Goal: Task Accomplishment & Management: Complete application form

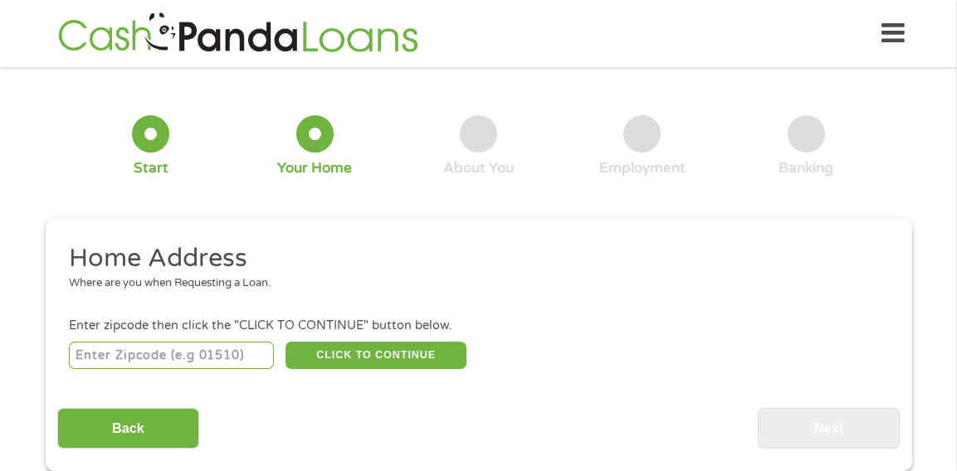
click at [183, 346] on input "number" at bounding box center [171, 356] width 205 height 28
type input "32907"
select select "[US_STATE]"
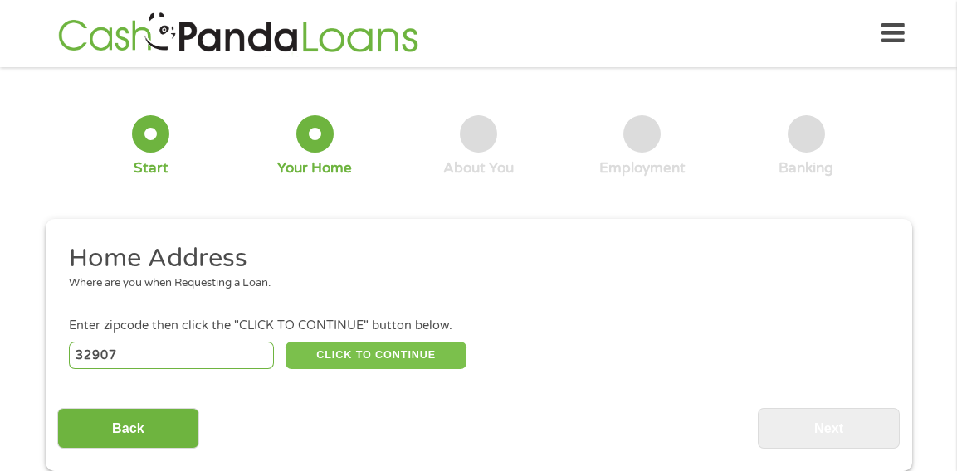
click at [359, 350] on button "CLICK TO CONTINUE" at bounding box center [376, 356] width 181 height 28
type input "32907"
type input "[GEOGRAPHIC_DATA]"
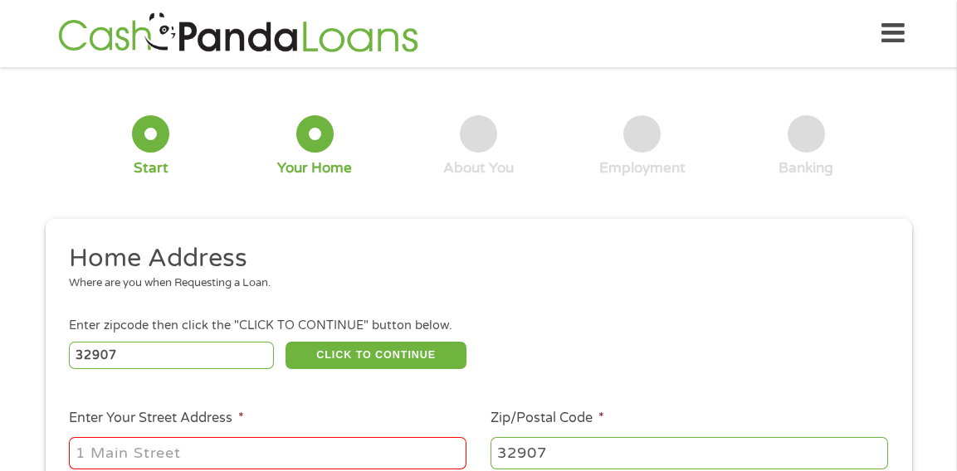
click at [340, 454] on input "Enter Your Street Address *" at bounding box center [268, 453] width 398 height 32
type input "[STREET_ADDRESS][PERSON_NAME]"
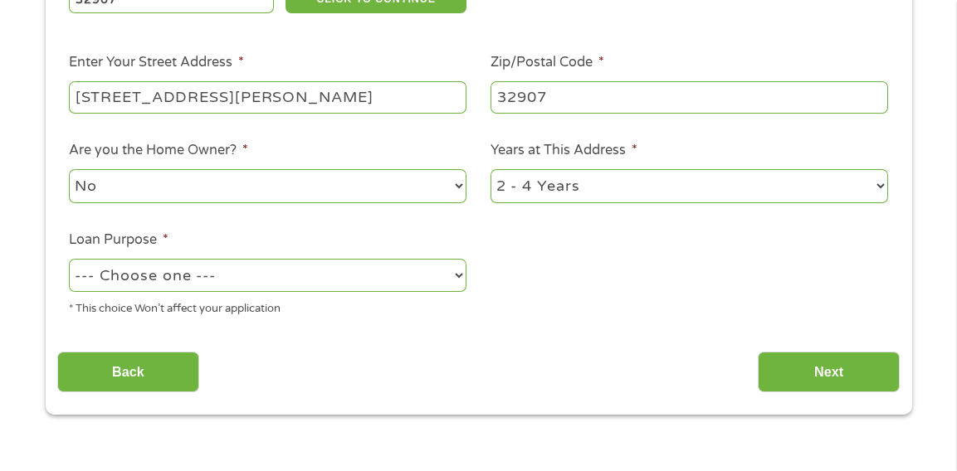
scroll to position [423, 0]
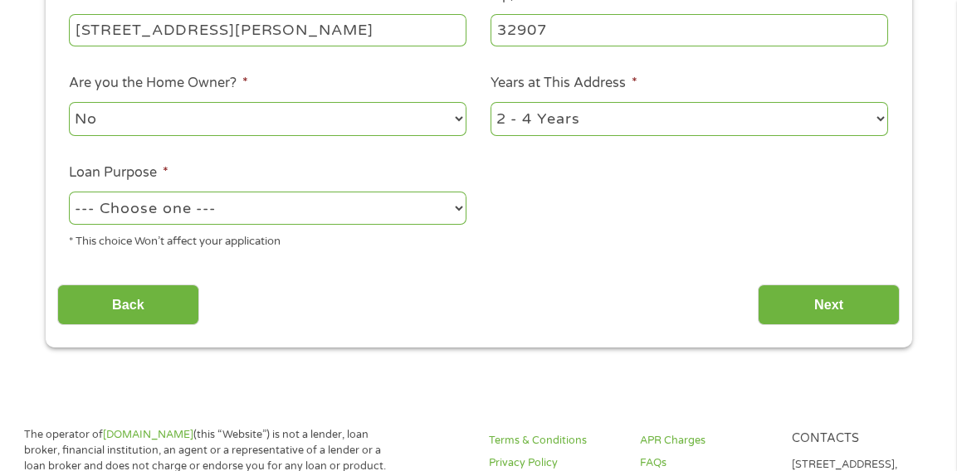
click at [444, 206] on select "--- Choose one --- Pay Bills Debt Consolidation Home Improvement Major Purchase…" at bounding box center [268, 209] width 398 height 34
select select "paybills"
click at [69, 193] on select "--- Choose one --- Pay Bills Debt Consolidation Home Improvement Major Purchase…" at bounding box center [268, 209] width 398 height 34
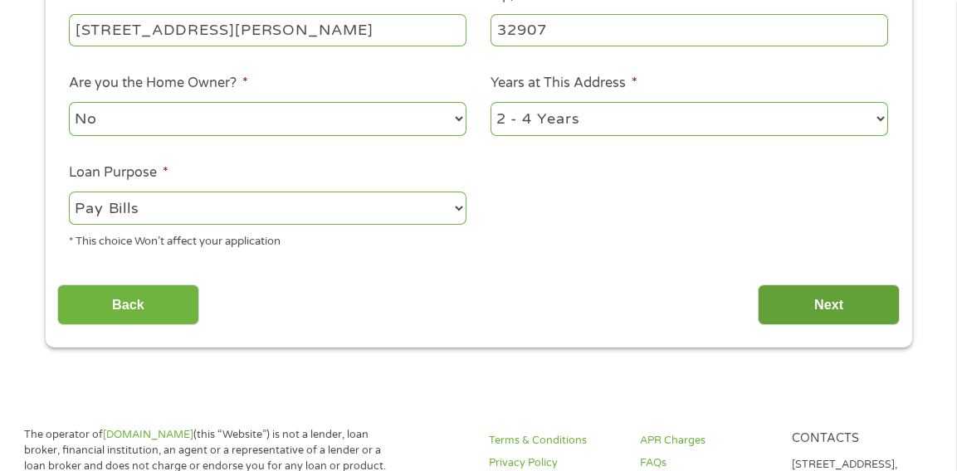
click at [820, 303] on input "Next" at bounding box center [829, 305] width 142 height 41
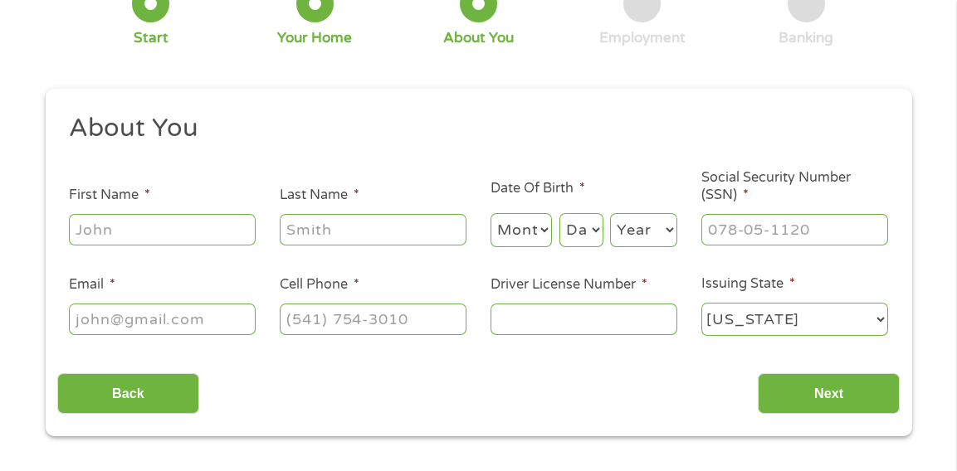
scroll to position [0, 0]
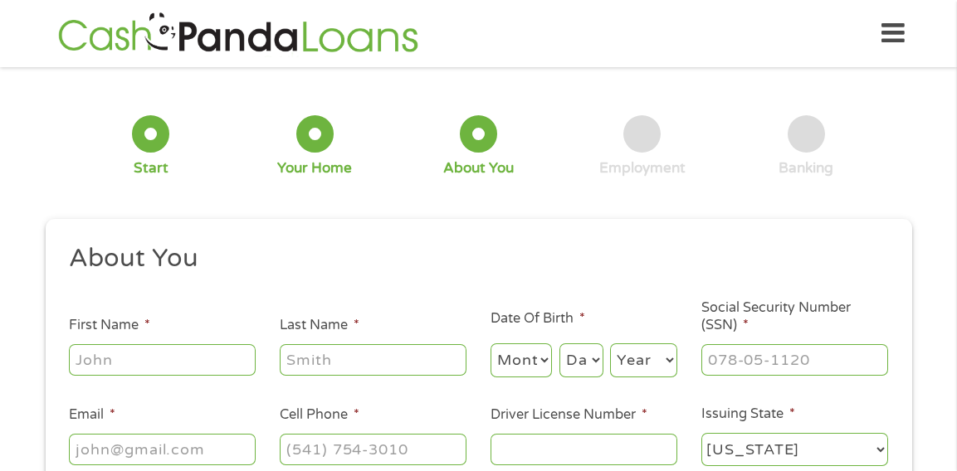
click at [177, 357] on input "First Name *" at bounding box center [162, 360] width 187 height 32
type input "[PERSON_NAME]"
type input "[EMAIL_ADDRESS][DOMAIN_NAME]"
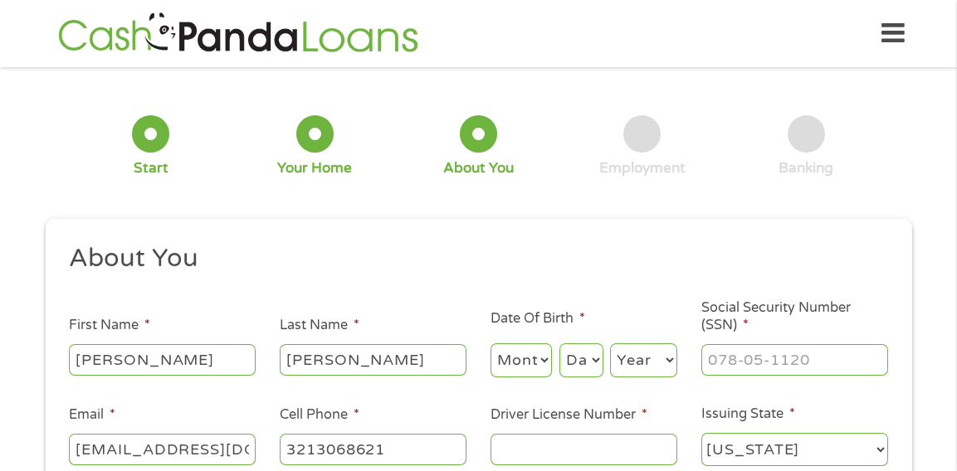
type input "[PHONE_NUMBER]"
click at [529, 367] on select "Month 1 2 3 4 5 6 7 8 9 10 11 12" at bounding box center [522, 361] width 62 height 34
select select "4"
click at [491, 344] on select "Month 1 2 3 4 5 6 7 8 9 10 11 12" at bounding box center [522, 361] width 62 height 34
click at [588, 347] on select "Day 1 2 3 4 5 6 7 8 9 10 11 12 13 14 15 16 17 18 19 20 21 22 23 24 25 26 27 28 …" at bounding box center [581, 361] width 44 height 34
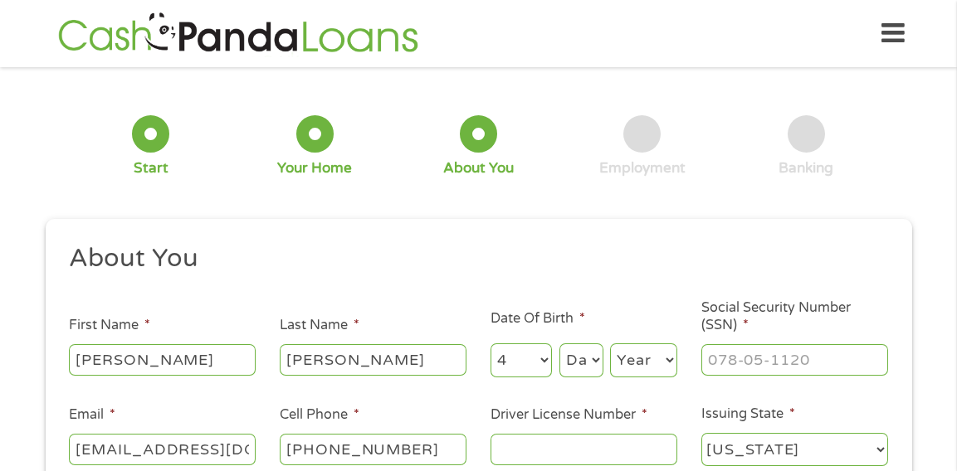
select select "28"
click at [559, 344] on select "Day 1 2 3 4 5 6 7 8 9 10 11 12 13 14 15 16 17 18 19 20 21 22 23 24 25 26 27 28 …" at bounding box center [581, 361] width 44 height 34
click at [652, 354] on select "Year [DATE] 2006 2005 2004 2003 2002 2001 2000 1999 1998 1997 1996 1995 1994 19…" at bounding box center [643, 361] width 67 height 34
select select "1984"
click at [610, 344] on select "Year [DATE] 2006 2005 2004 2003 2002 2001 2000 1999 1998 1997 1996 1995 1994 19…" at bounding box center [643, 361] width 67 height 34
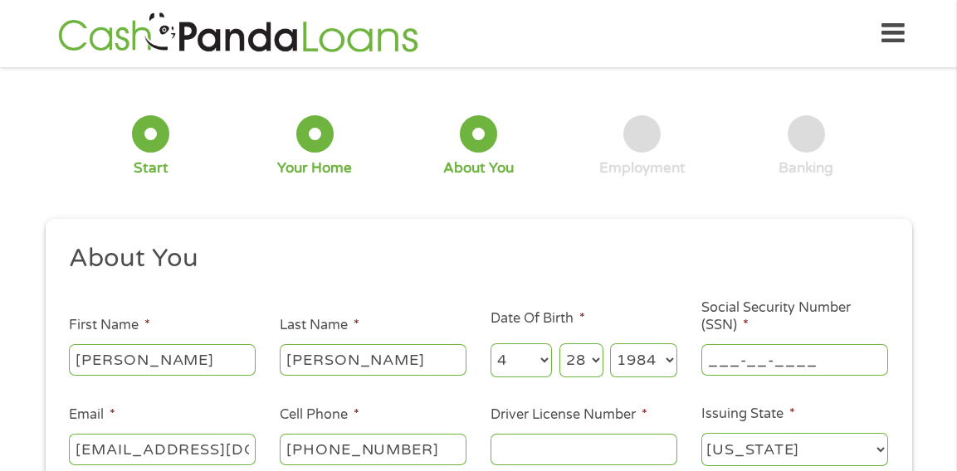
click at [772, 355] on input "___-__-____" at bounding box center [794, 360] width 187 height 32
type input "589-32-5596"
click at [546, 450] on input "Driver License Number *" at bounding box center [584, 450] width 187 height 32
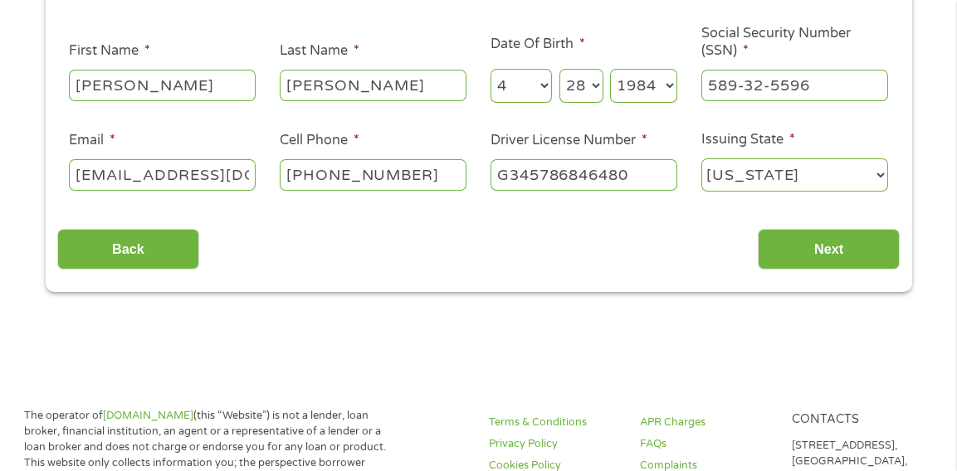
scroll to position [286, 0]
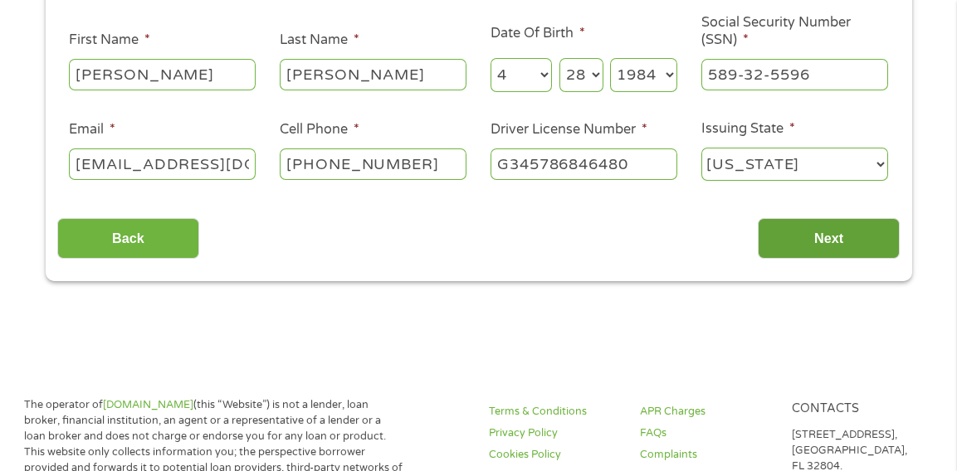
type input "G345786846480"
click at [809, 237] on input "Next" at bounding box center [829, 238] width 142 height 41
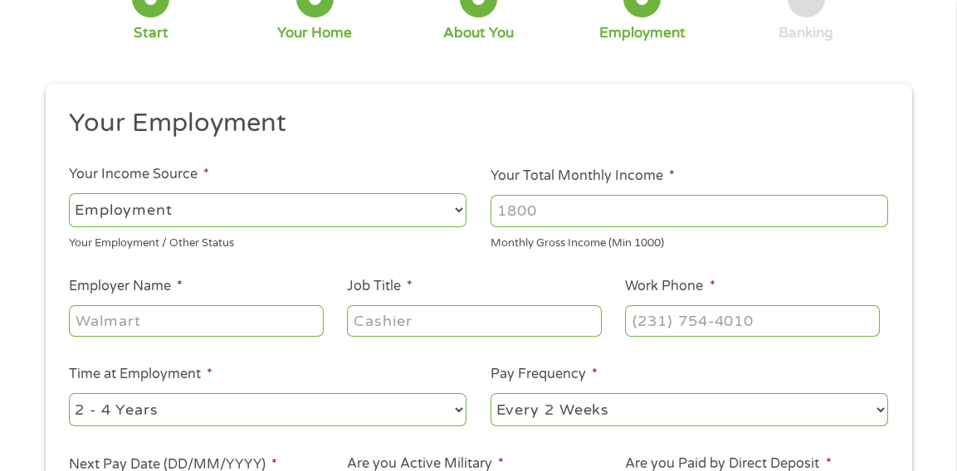
scroll to position [268, 0]
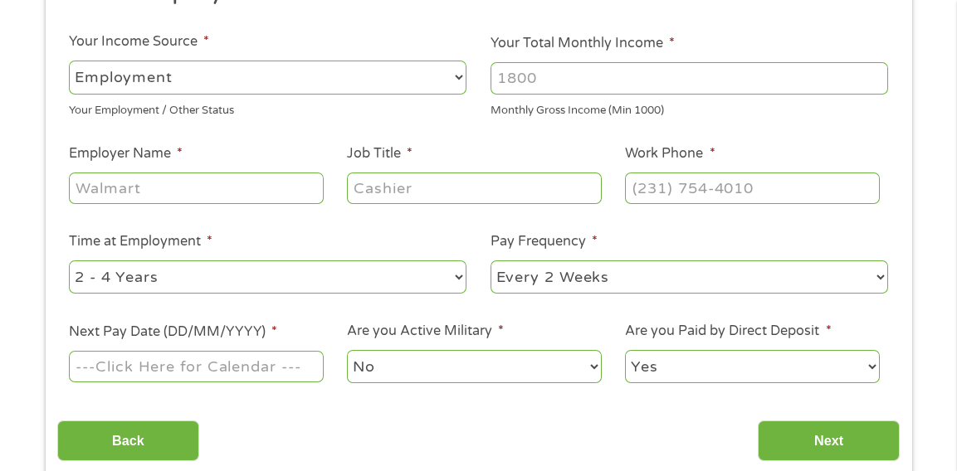
click at [213, 169] on div at bounding box center [196, 188] width 254 height 38
click at [213, 175] on input "Employer Name *" at bounding box center [196, 189] width 254 height 32
type input "{"
type input "K"
type input "{"
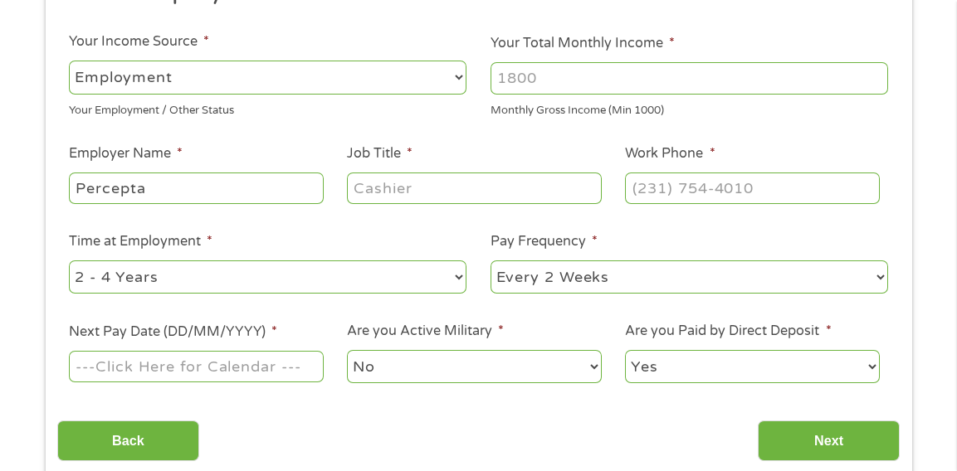
type input "Percepta"
type input "Parts Consultant"
type input "[PHONE_NUMBER]"
click at [251, 383] on div at bounding box center [196, 367] width 254 height 38
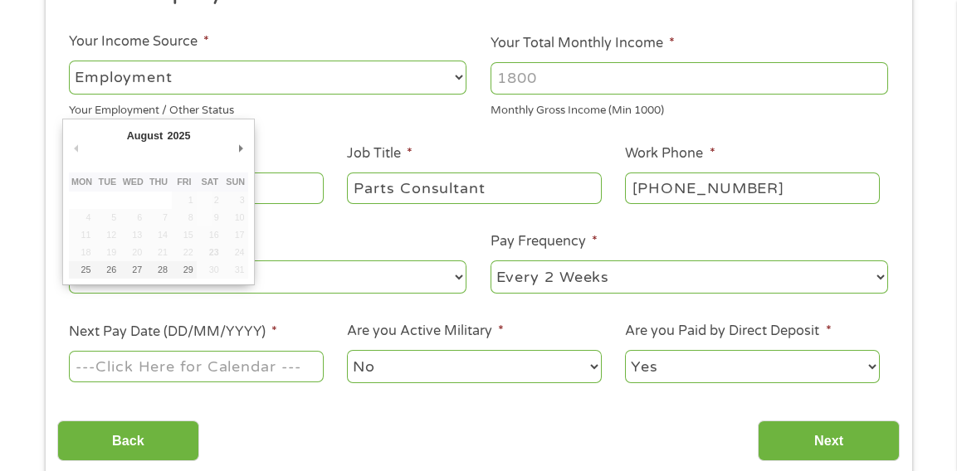
click at [285, 379] on input "Next Pay Date (DD/MM/YYYY) *" at bounding box center [196, 367] width 254 height 32
type input "[DATE]"
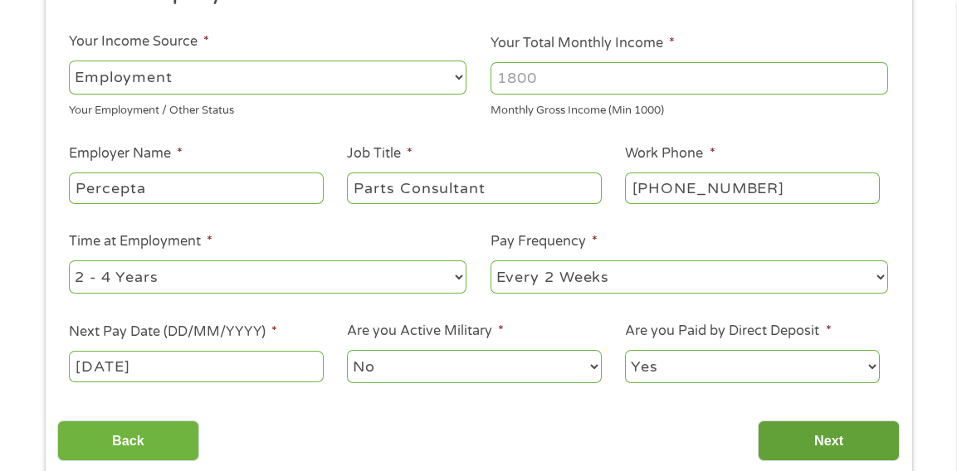
click at [785, 431] on input "Next" at bounding box center [829, 441] width 142 height 41
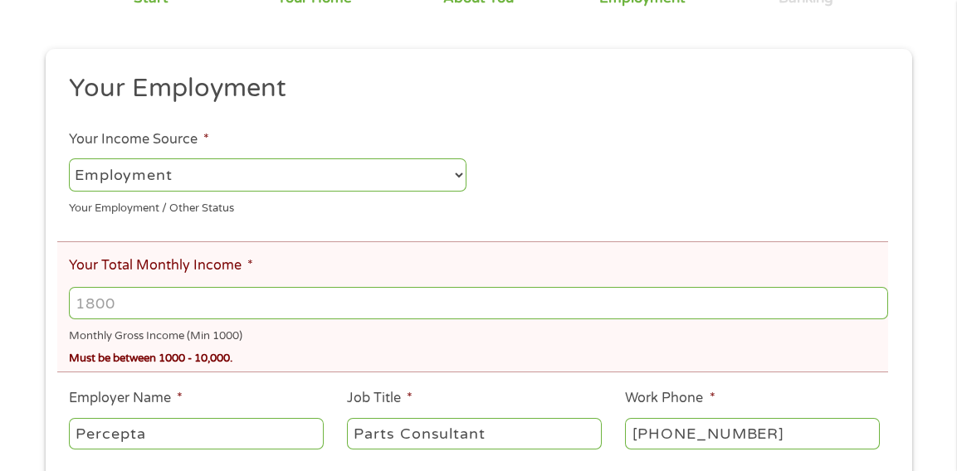
scroll to position [349, 0]
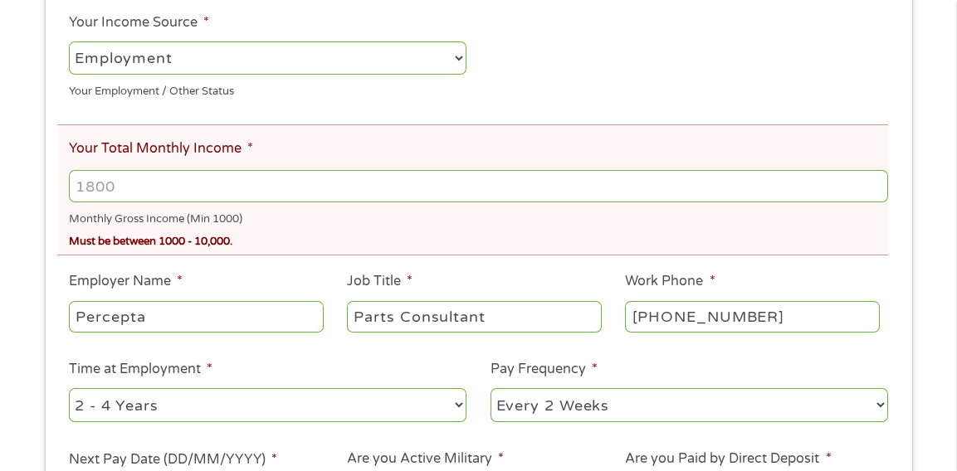
click at [417, 185] on input "Your Total Monthly Income *" at bounding box center [478, 186] width 818 height 32
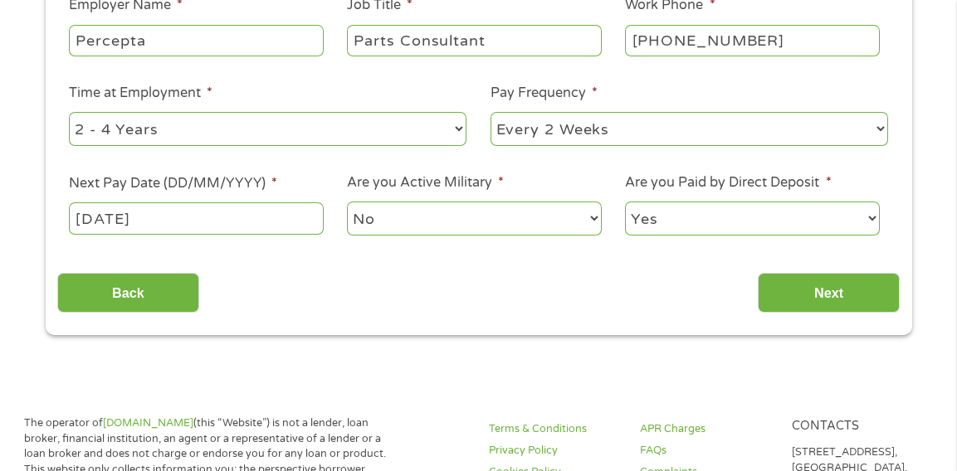
scroll to position [844, 0]
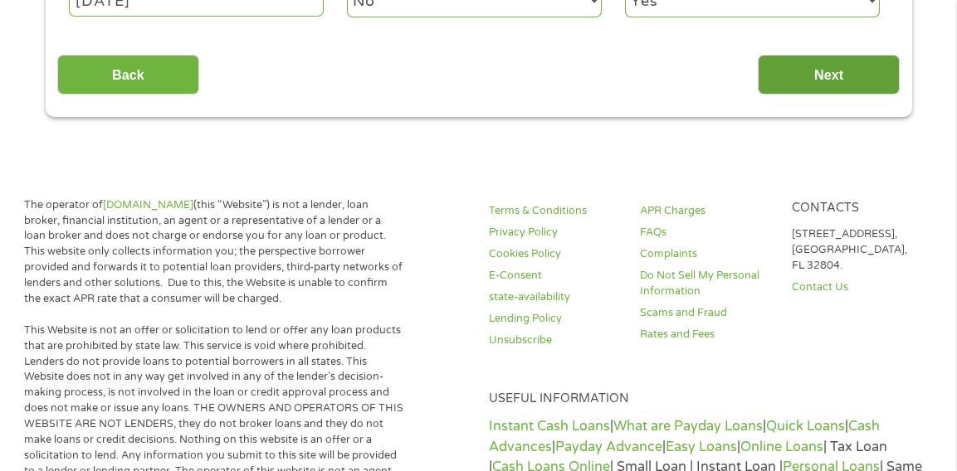
type input "2567"
click at [822, 95] on input "Next" at bounding box center [829, 75] width 142 height 41
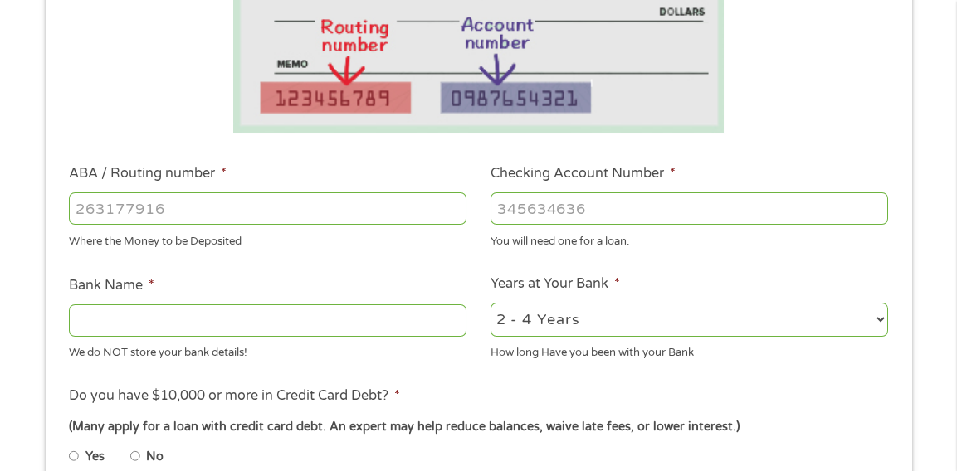
scroll to position [480, 0]
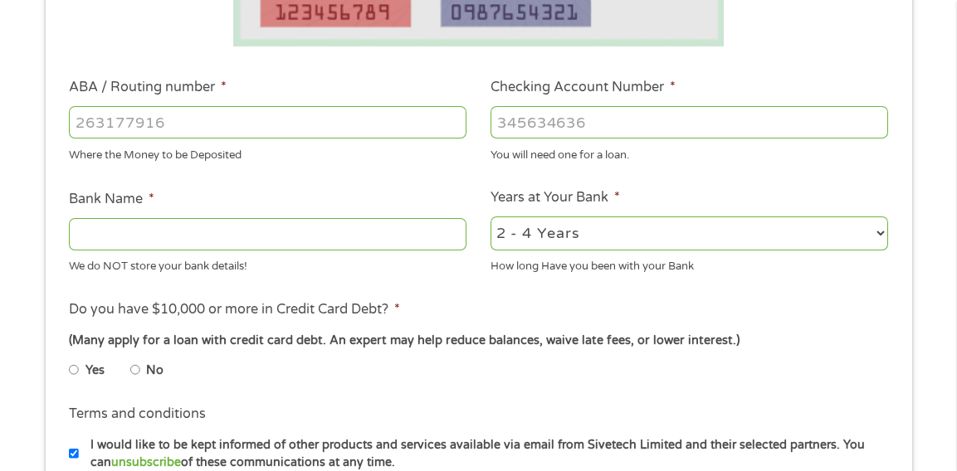
click at [395, 121] on input "ABA / Routing number *" at bounding box center [268, 122] width 398 height 32
type input "063100277"
type input "BANK OF AMERICA NA"
type input "063100277"
click at [604, 110] on input "Checking Account Number *" at bounding box center [690, 122] width 398 height 32
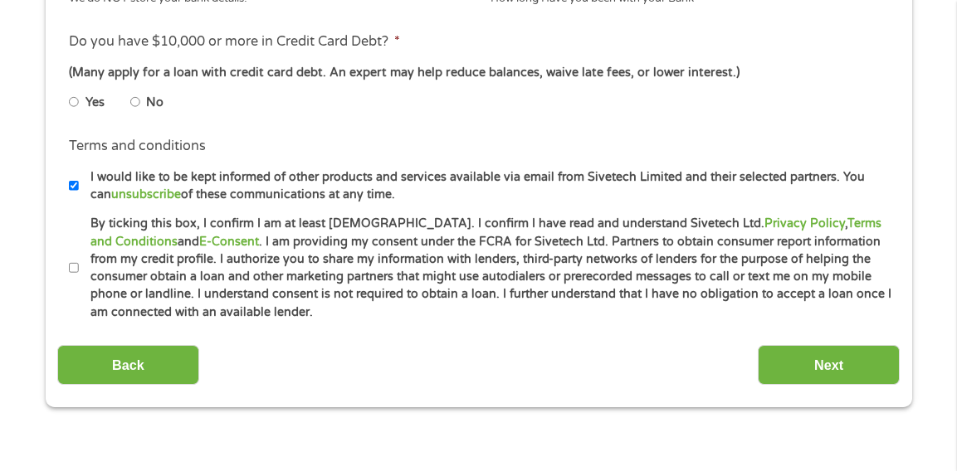
scroll to position [756, 0]
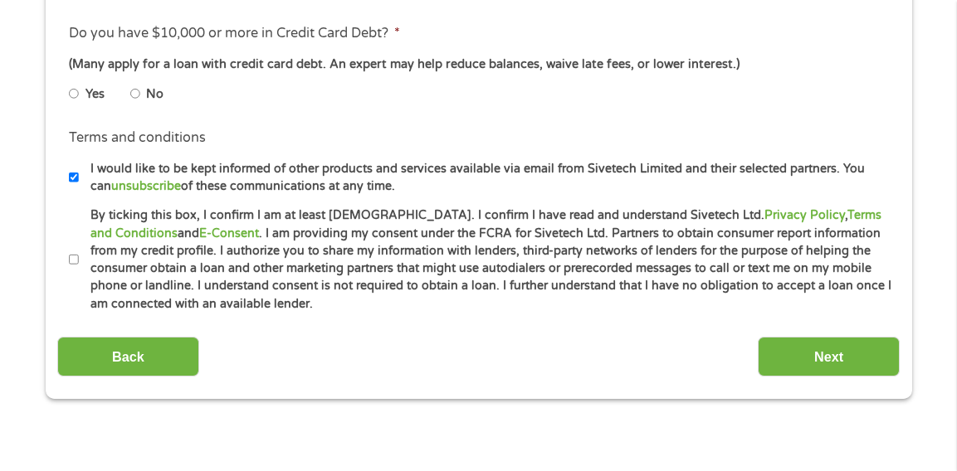
type input "898095754340"
click at [139, 88] on input "No" at bounding box center [135, 94] width 10 height 27
radio input "true"
click at [76, 178] on input "I would like to be kept informed of other products and services available via e…" at bounding box center [74, 177] width 10 height 27
checkbox input "false"
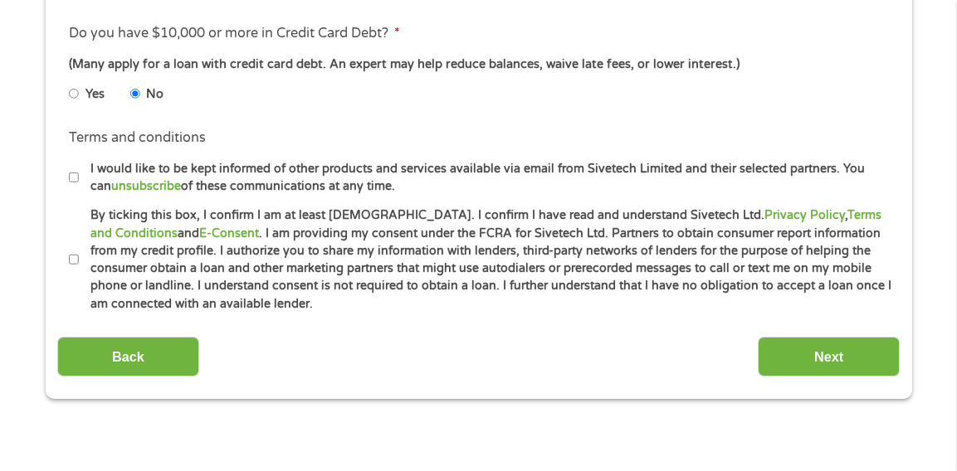
click at [71, 255] on input "By ticking this box, I confirm I am at least [DEMOGRAPHIC_DATA]. I confirm I ha…" at bounding box center [74, 259] width 10 height 27
checkbox input "true"
click at [818, 338] on input "Next" at bounding box center [829, 357] width 142 height 41
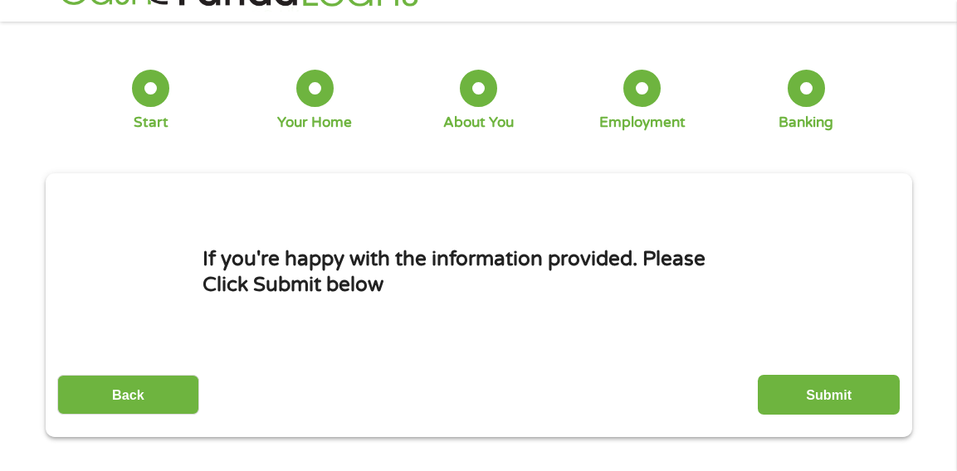
scroll to position [0, 0]
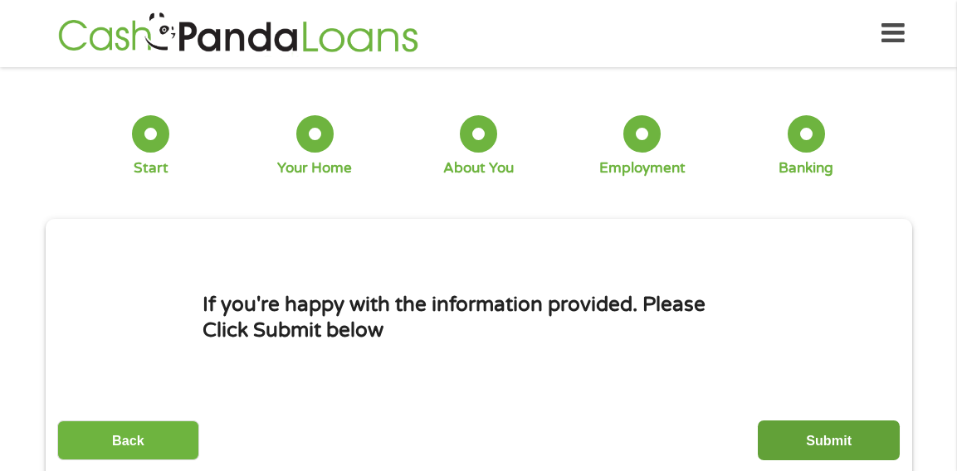
click at [809, 445] on input "Submit" at bounding box center [829, 441] width 142 height 41
